Goal: Check status: Check status

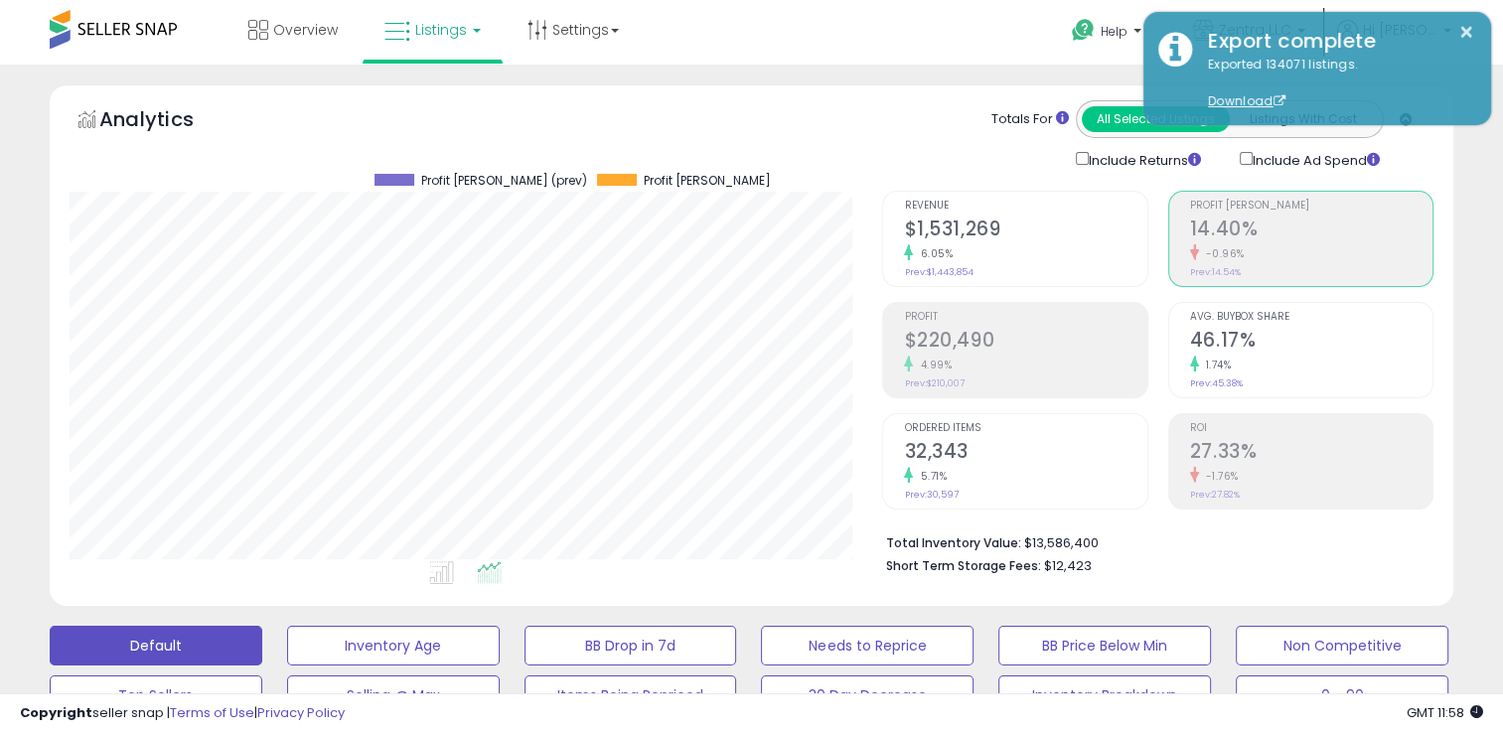
scroll to position [406, 813]
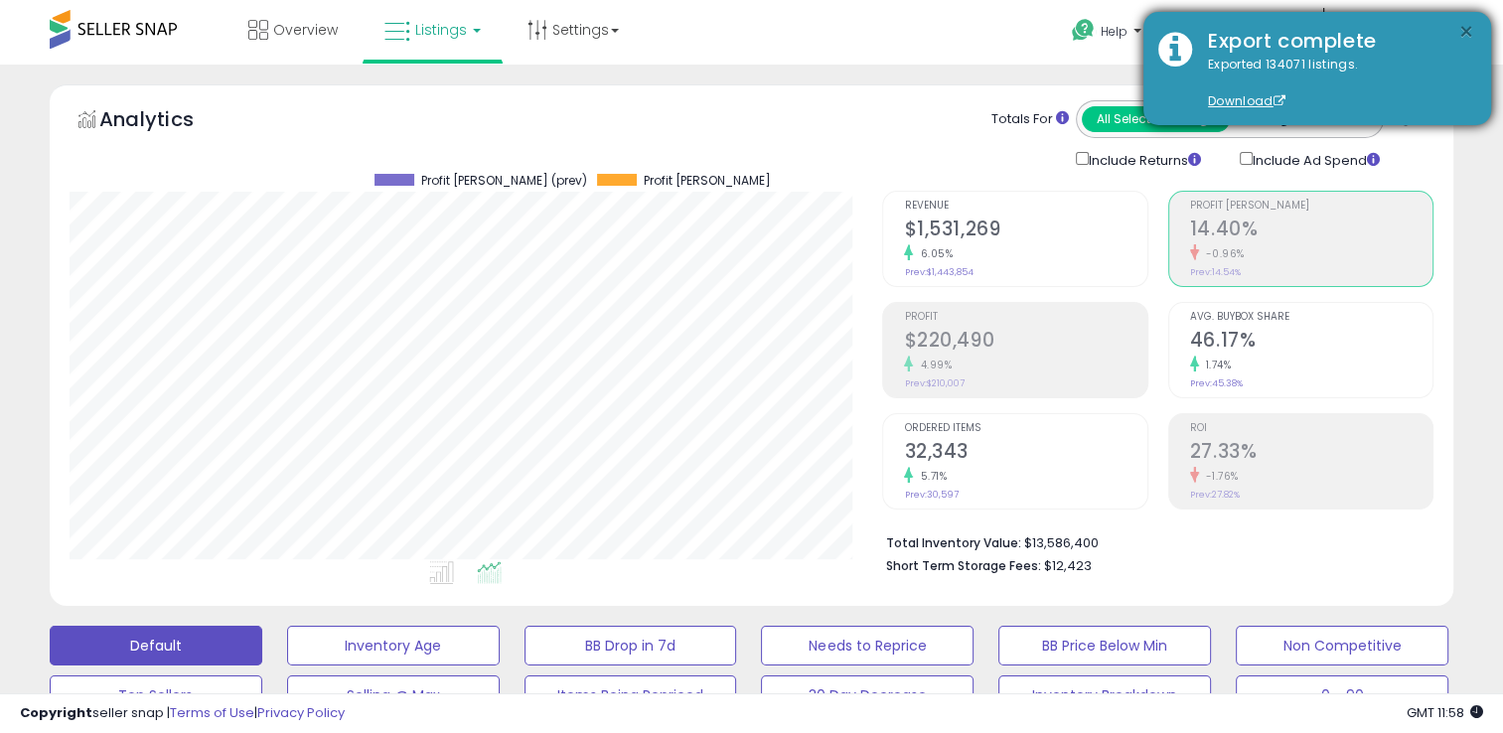
click at [1462, 25] on button "×" at bounding box center [1466, 32] width 16 height 25
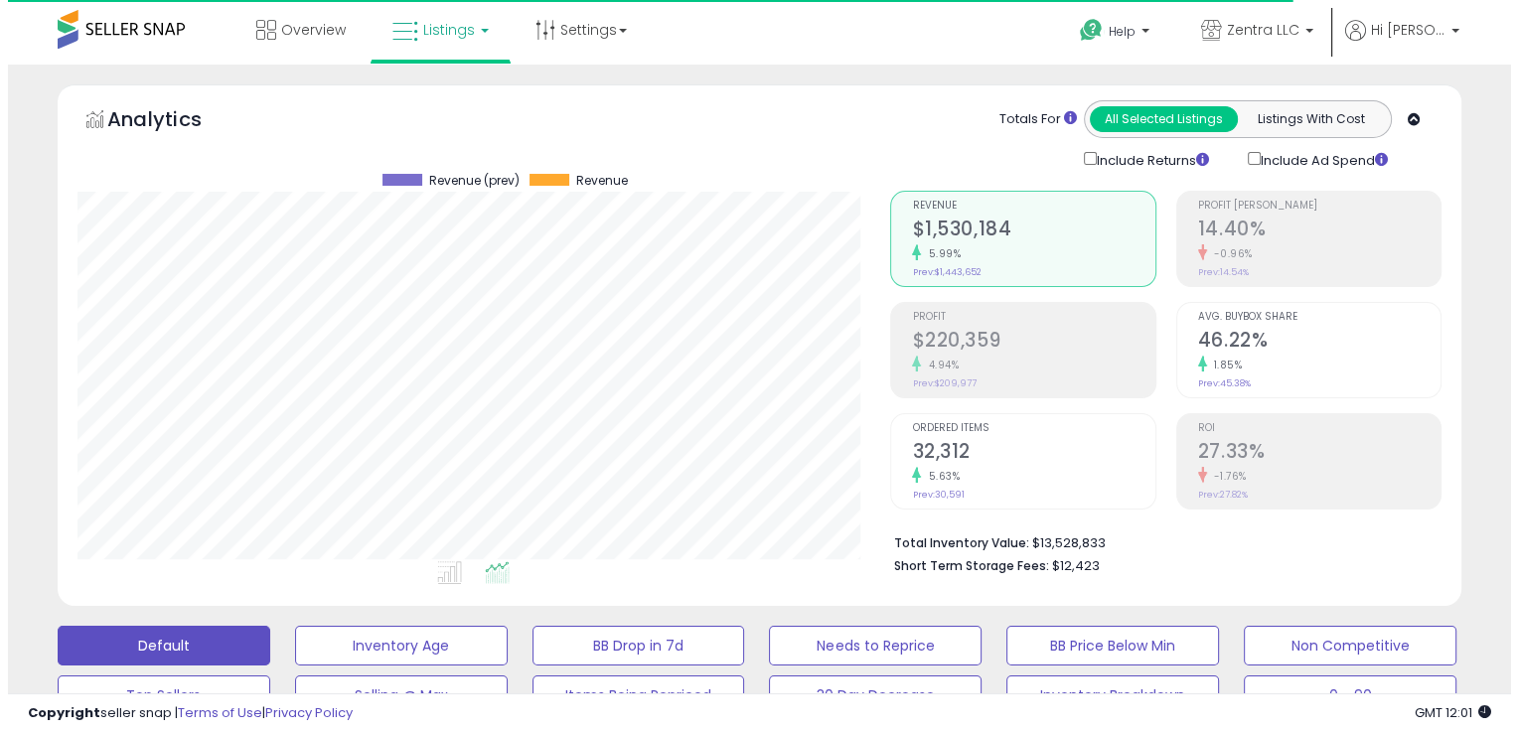
scroll to position [406, 813]
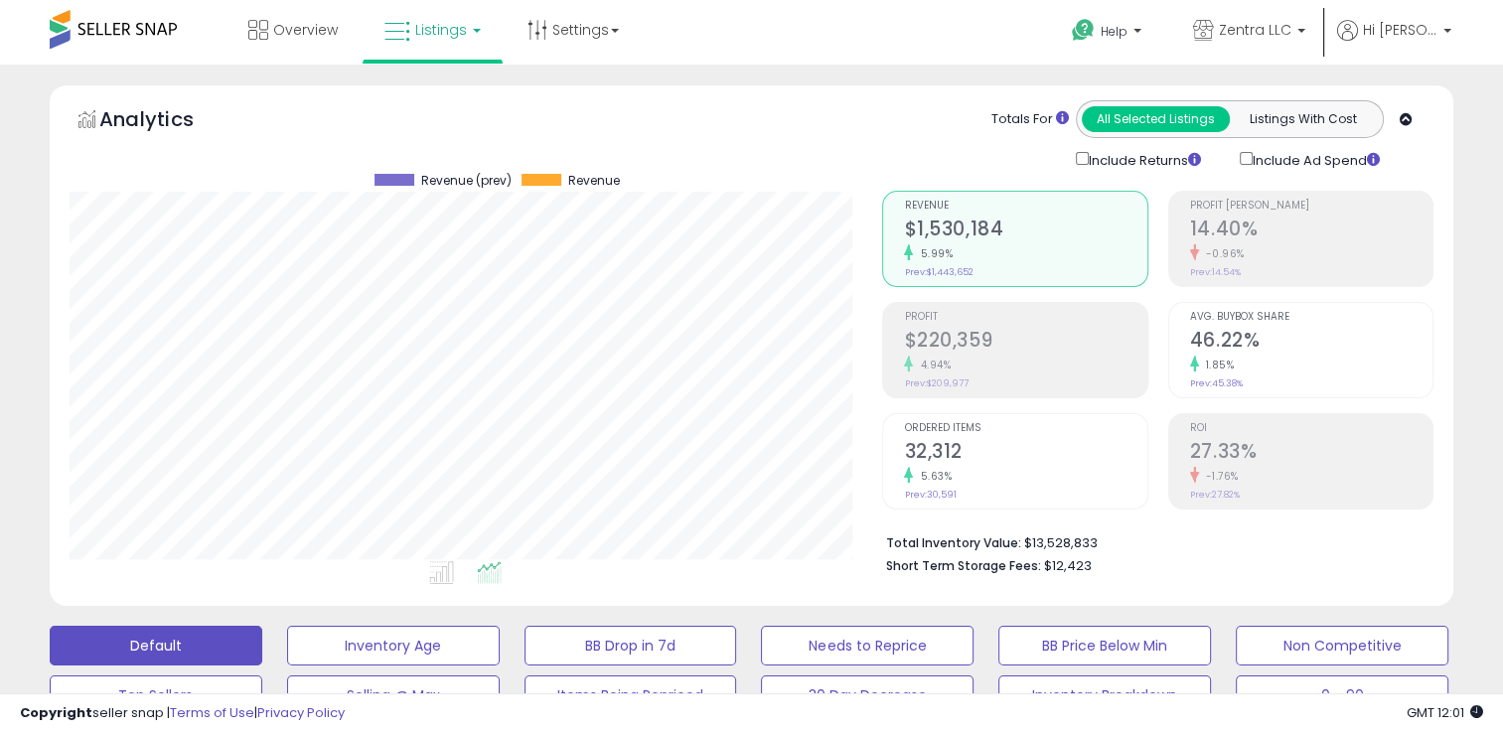
click at [1252, 221] on h2 "14.40%" at bounding box center [1311, 231] width 242 height 27
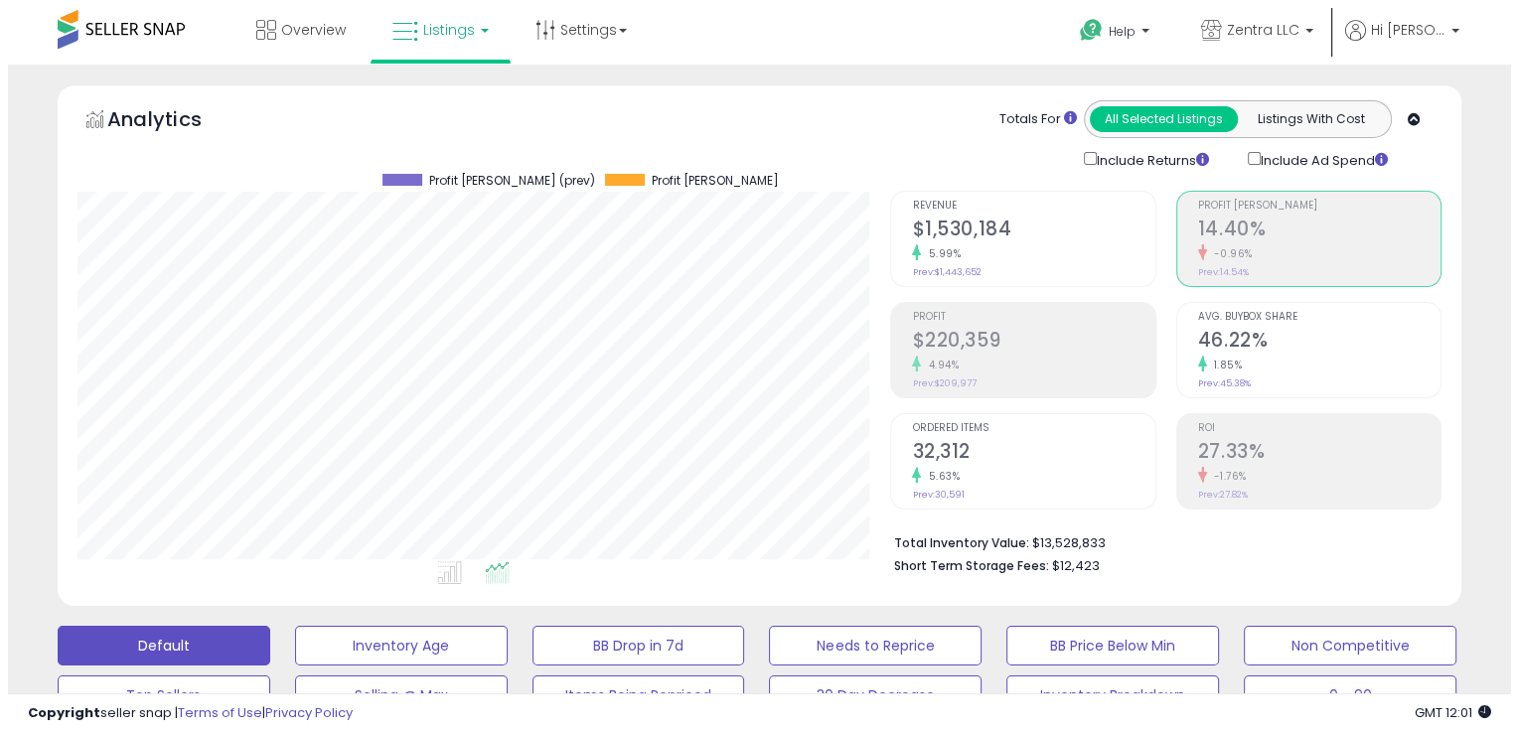
scroll to position [992963, 992558]
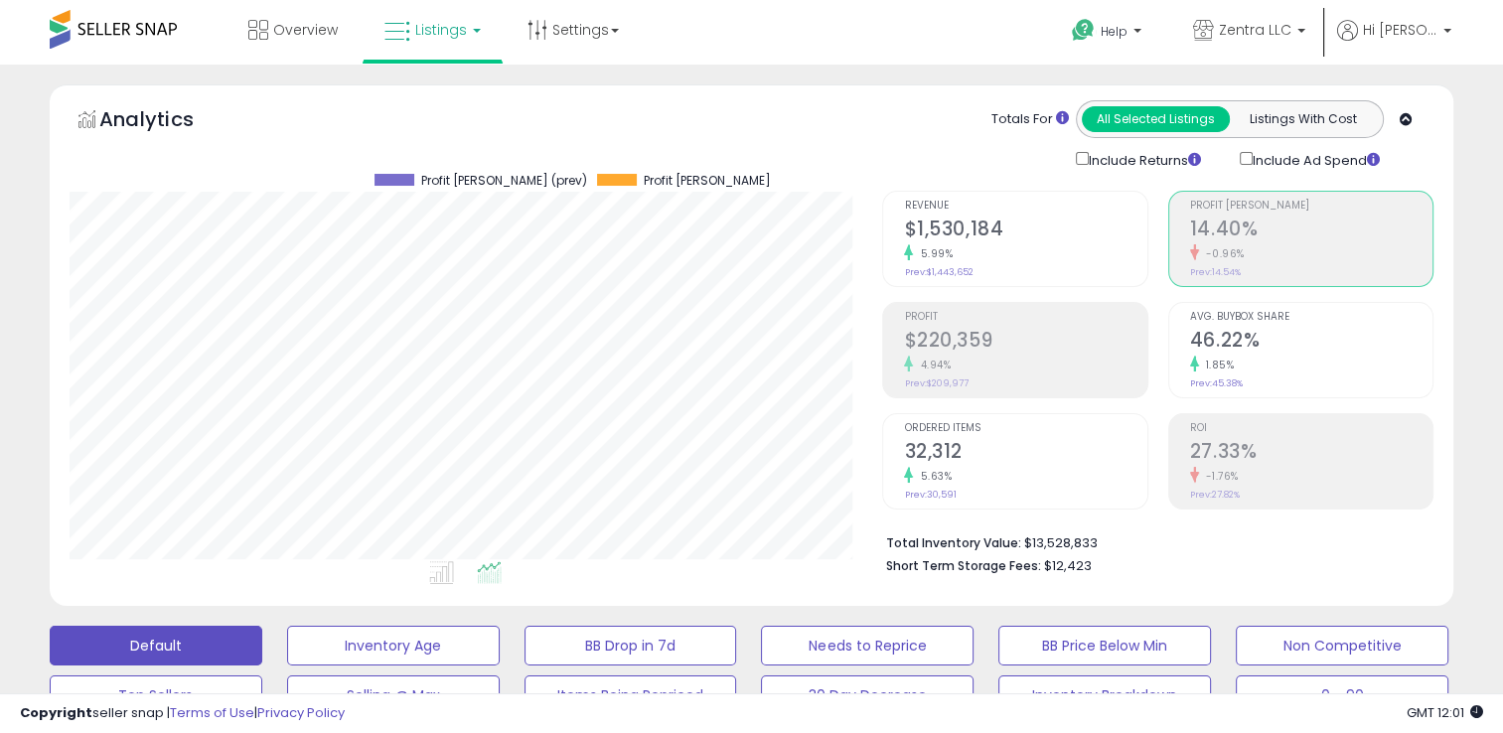
click at [1261, 329] on h2 "46.22%" at bounding box center [1311, 342] width 242 height 27
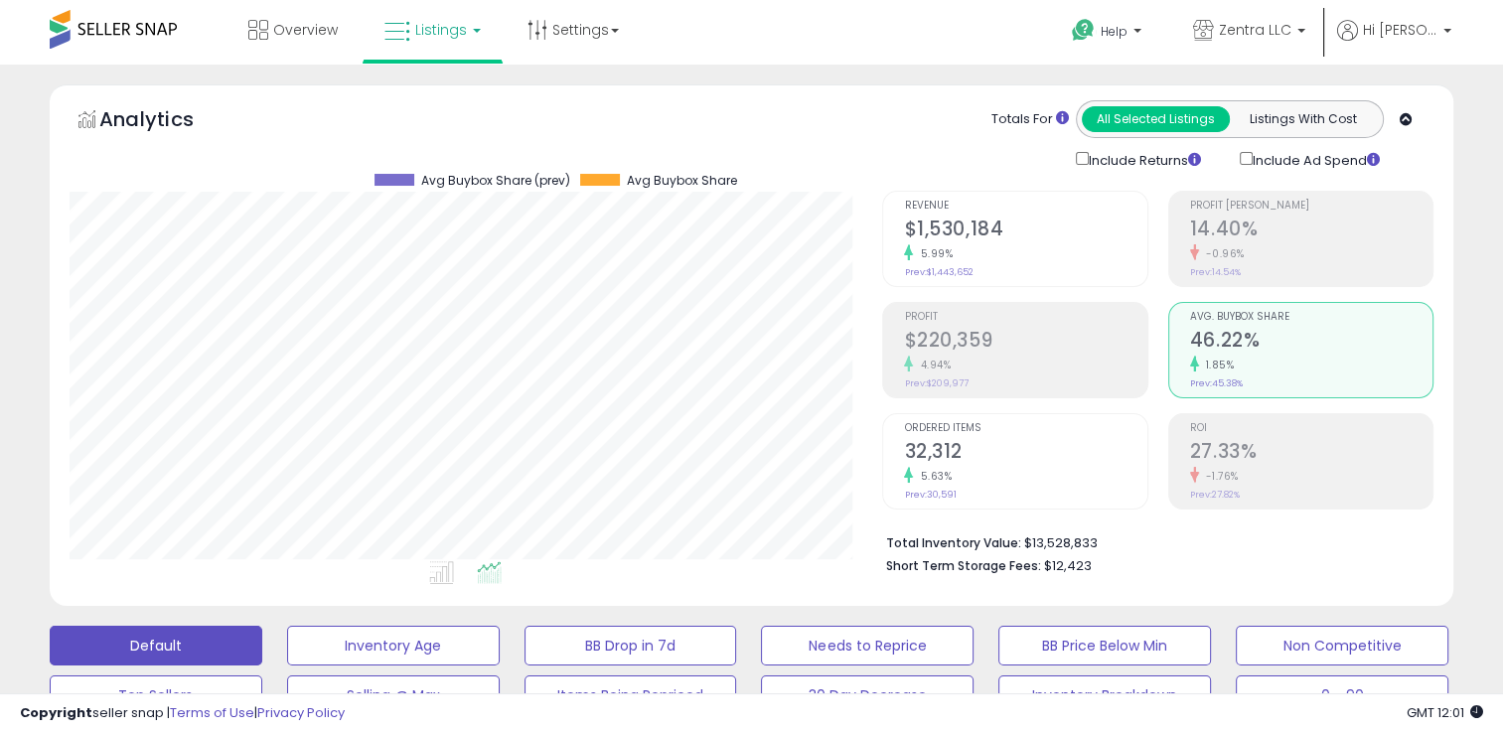
click at [1264, 224] on h2 "14.40%" at bounding box center [1311, 231] width 242 height 27
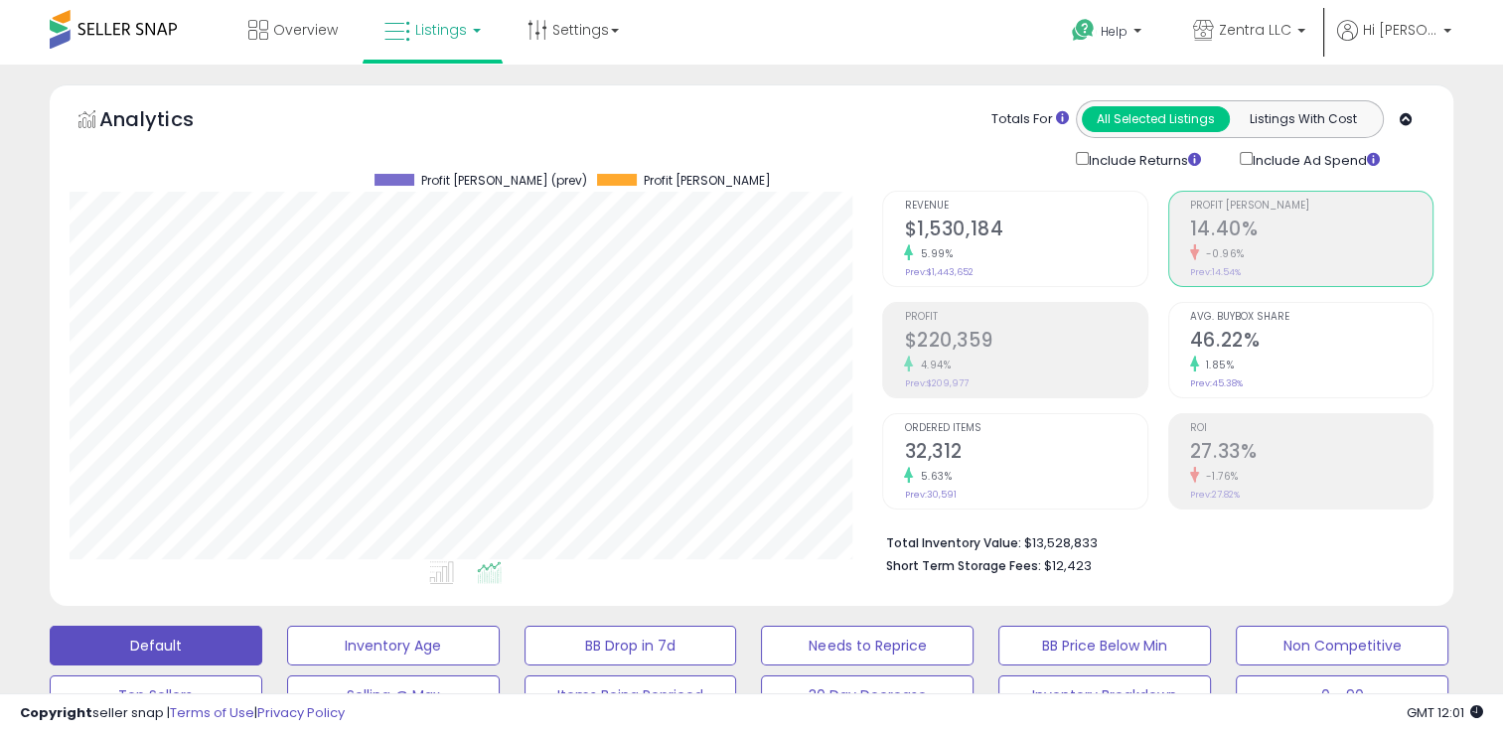
click at [1008, 218] on h2 "$1,530,184" at bounding box center [1025, 231] width 242 height 27
